Goal: Task Accomplishment & Management: Use online tool/utility

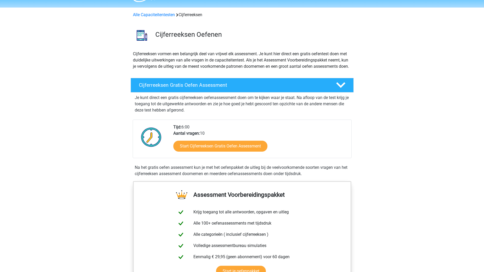
scroll to position [26, 0]
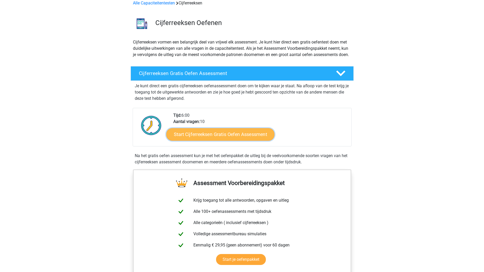
click at [251, 140] on link "Start Cijferreeksen Gratis Oefen Assessment" at bounding box center [220, 134] width 108 height 13
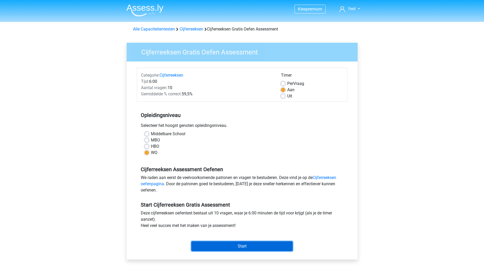
click at [242, 245] on input "Start" at bounding box center [241, 246] width 101 height 10
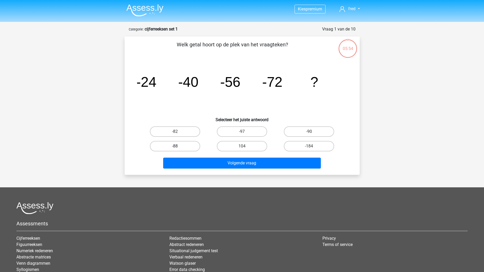
click at [158, 143] on label "-88" at bounding box center [175, 146] width 50 height 10
click at [175, 146] on input "-88" at bounding box center [176, 147] width 3 height 3
radio input "true"
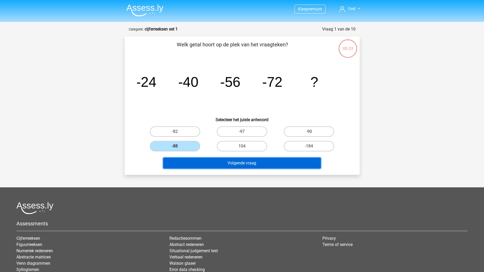
click at [228, 166] on button "Volgende vraag" at bounding box center [242, 163] width 158 height 11
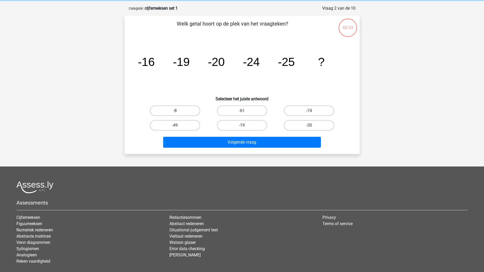
scroll to position [26, 0]
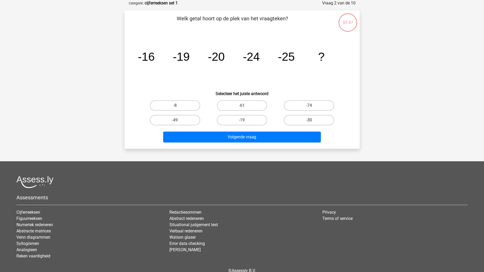
click at [303, 122] on label "-30" at bounding box center [309, 120] width 50 height 10
click at [309, 122] on input "-30" at bounding box center [310, 121] width 3 height 3
radio input "true"
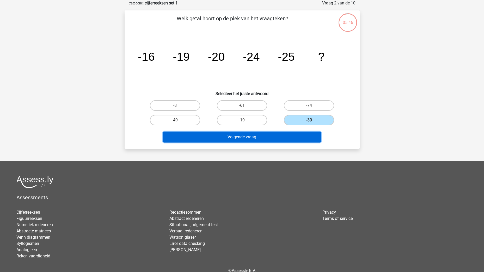
click at [281, 137] on button "Volgende vraag" at bounding box center [242, 137] width 158 height 11
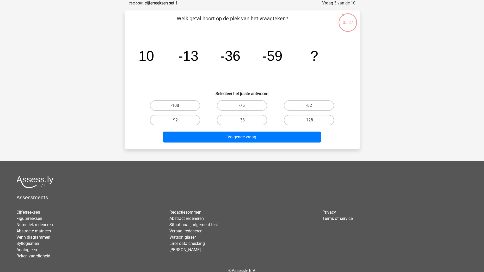
click at [296, 109] on label "-82" at bounding box center [309, 105] width 50 height 10
click at [309, 109] on input "-82" at bounding box center [310, 107] width 3 height 3
radio input "true"
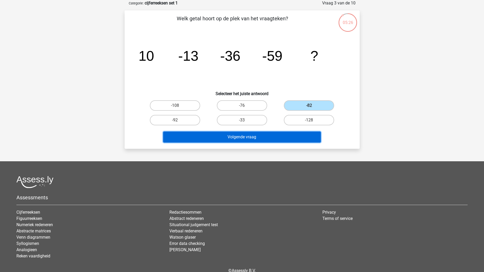
click at [279, 134] on button "Volgende vraag" at bounding box center [242, 137] width 158 height 11
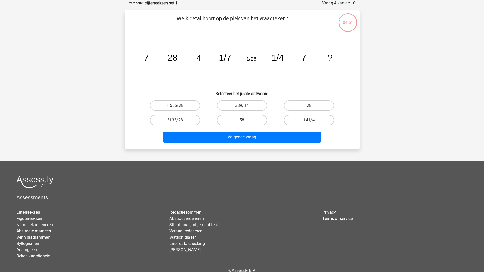
click at [294, 108] on label "28" at bounding box center [309, 105] width 50 height 10
click at [309, 108] on input "28" at bounding box center [310, 107] width 3 height 3
radio input "true"
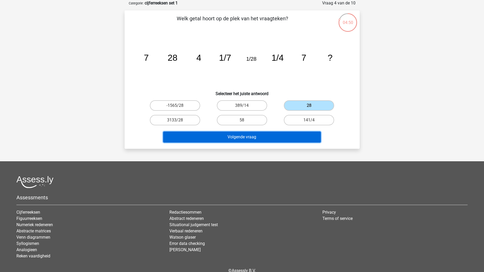
click at [248, 140] on button "Volgende vraag" at bounding box center [242, 137] width 158 height 11
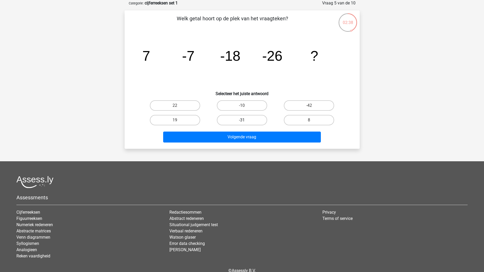
click at [256, 124] on label "-31" at bounding box center [242, 120] width 50 height 10
click at [245, 124] on input "-31" at bounding box center [243, 121] width 3 height 3
radio input "true"
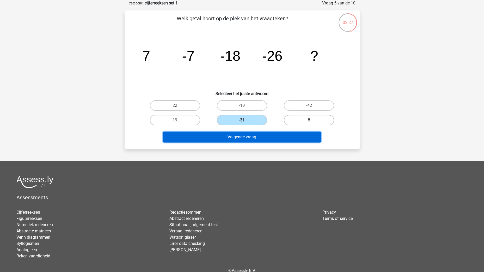
click at [253, 134] on button "Volgende vraag" at bounding box center [242, 137] width 158 height 11
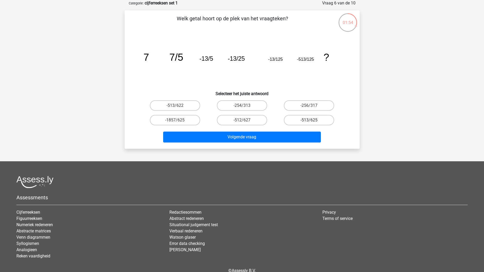
click at [314, 119] on label "-513/625" at bounding box center [309, 120] width 50 height 10
click at [312, 120] on input "-513/625" at bounding box center [310, 121] width 3 height 3
radio input "true"
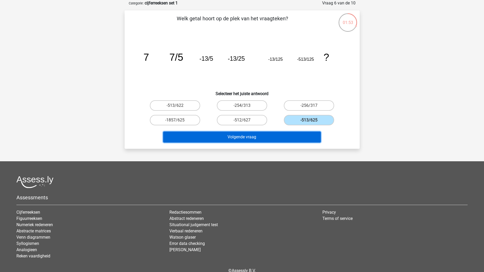
click at [271, 138] on button "Volgende vraag" at bounding box center [242, 137] width 158 height 11
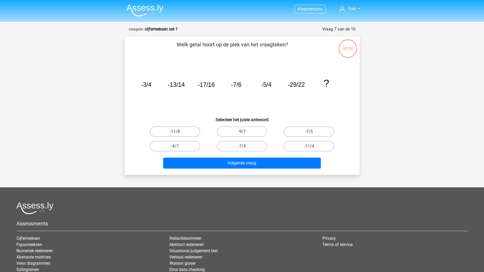
scroll to position [26, 0]
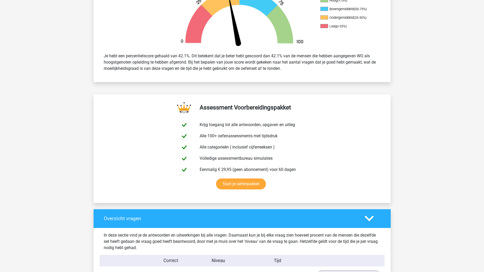
scroll to position [339, 0]
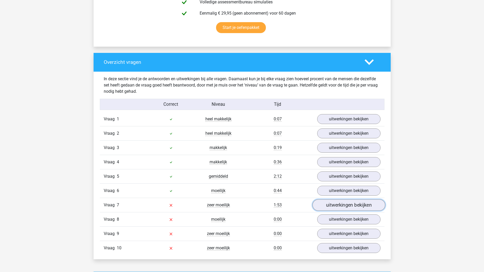
click at [333, 205] on link "uitwerkingen bekijken" at bounding box center [348, 204] width 73 height 11
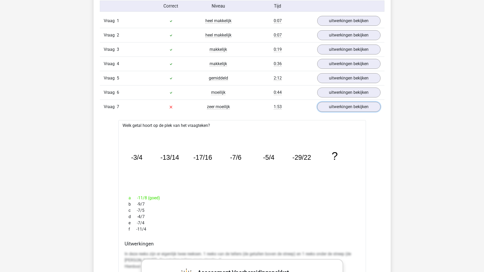
scroll to position [417, 0]
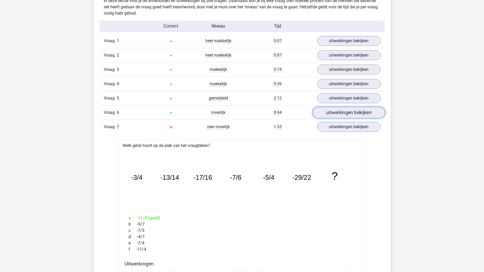
click at [326, 113] on link "uitwerkingen bekijken" at bounding box center [348, 112] width 73 height 11
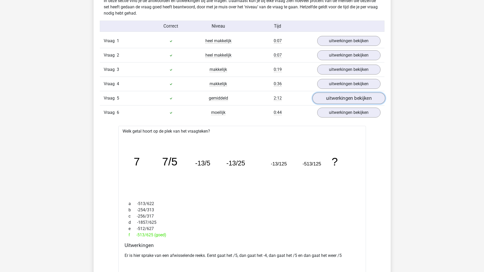
click at [346, 99] on link "uitwerkingen bekijken" at bounding box center [348, 98] width 73 height 11
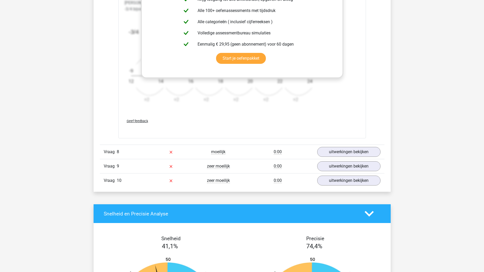
scroll to position [1407, 0]
